Goal: Information Seeking & Learning: Learn about a topic

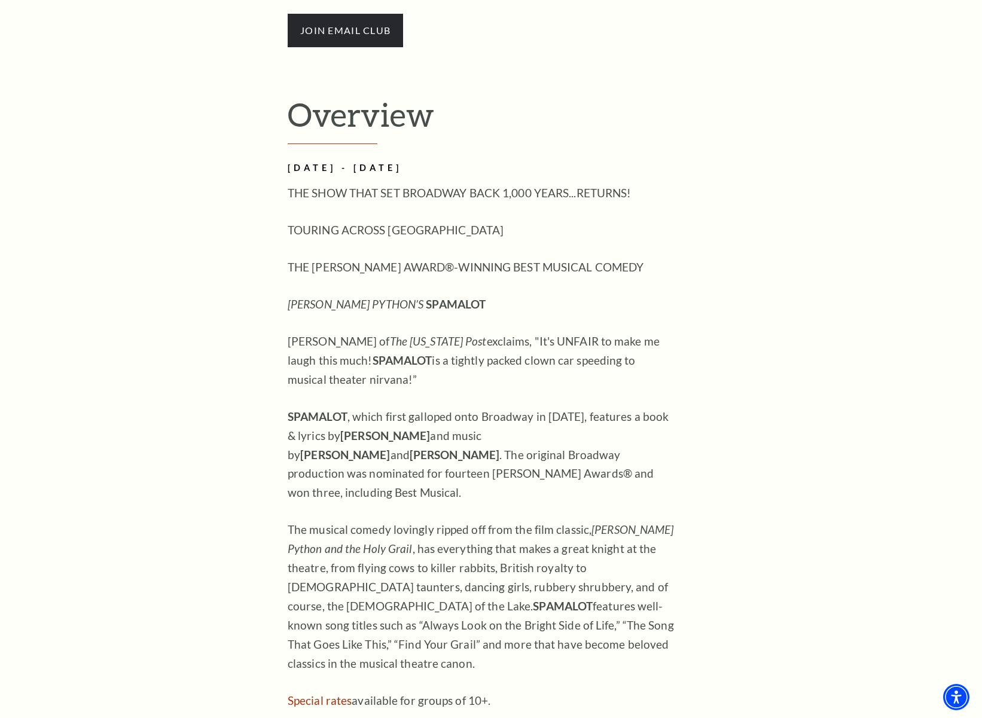
scroll to position [1218, 0]
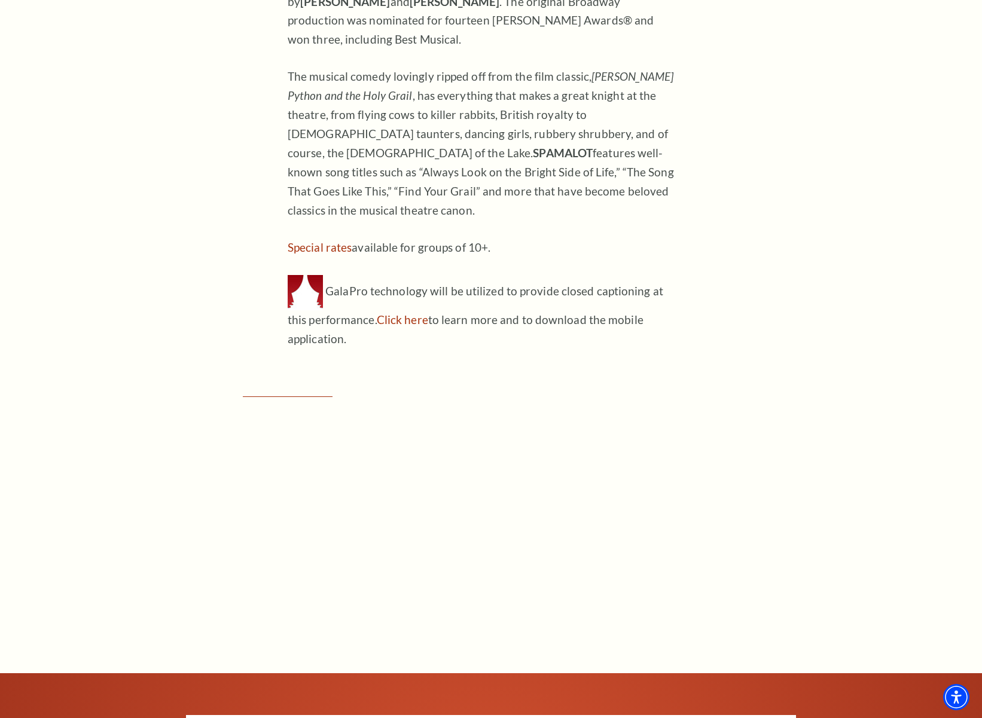
scroll to position [1459, 0]
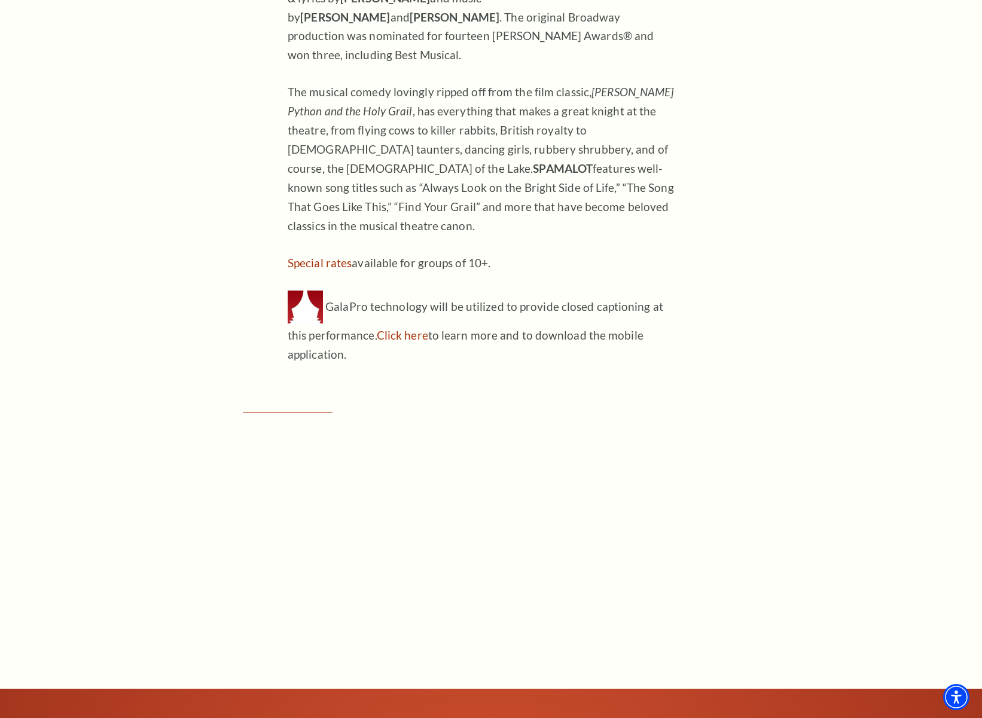
drag, startPoint x: 455, startPoint y: 259, endPoint x: 393, endPoint y: 288, distance: 68.5
click at [453, 291] on p "GalaPro technology will be utilized to provide closed captioning at this perfor…" at bounding box center [482, 328] width 389 height 74
drag, startPoint x: 552, startPoint y: 236, endPoint x: 461, endPoint y: 272, distance: 97.9
click at [546, 237] on div "APRIL 28 - MAY 3, 2026 THE SHOW THAT SET BROADWAY BACK 1,000 YEARS...RETURNS! T…" at bounding box center [482, 43] width 389 height 641
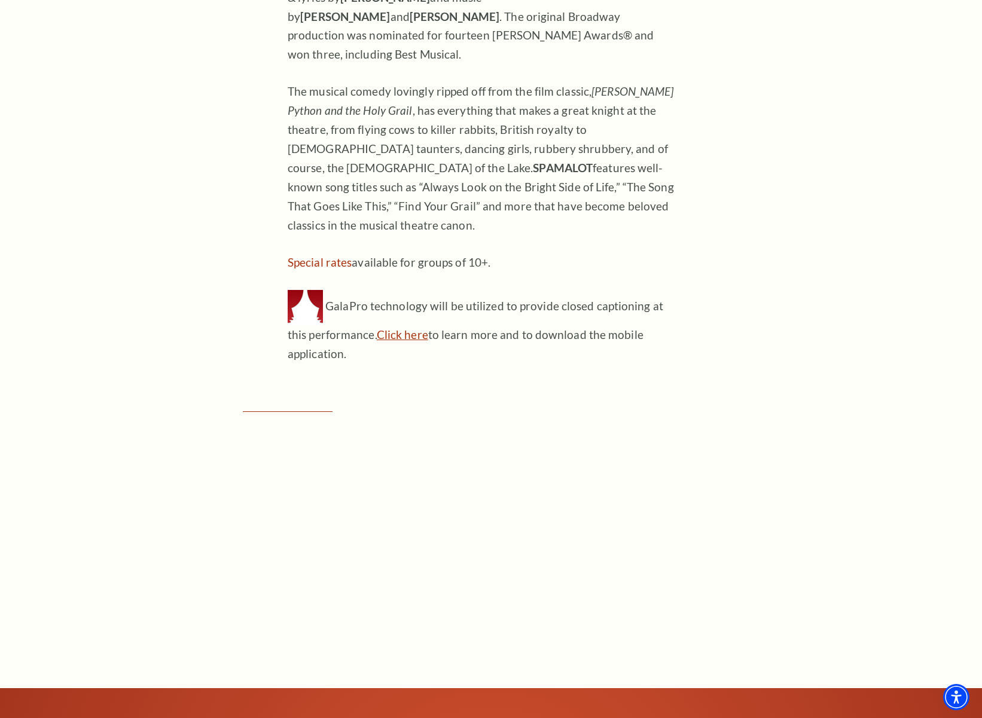
click at [403, 328] on link "Click here" at bounding box center [402, 335] width 51 height 14
